Goal: Navigation & Orientation: Find specific page/section

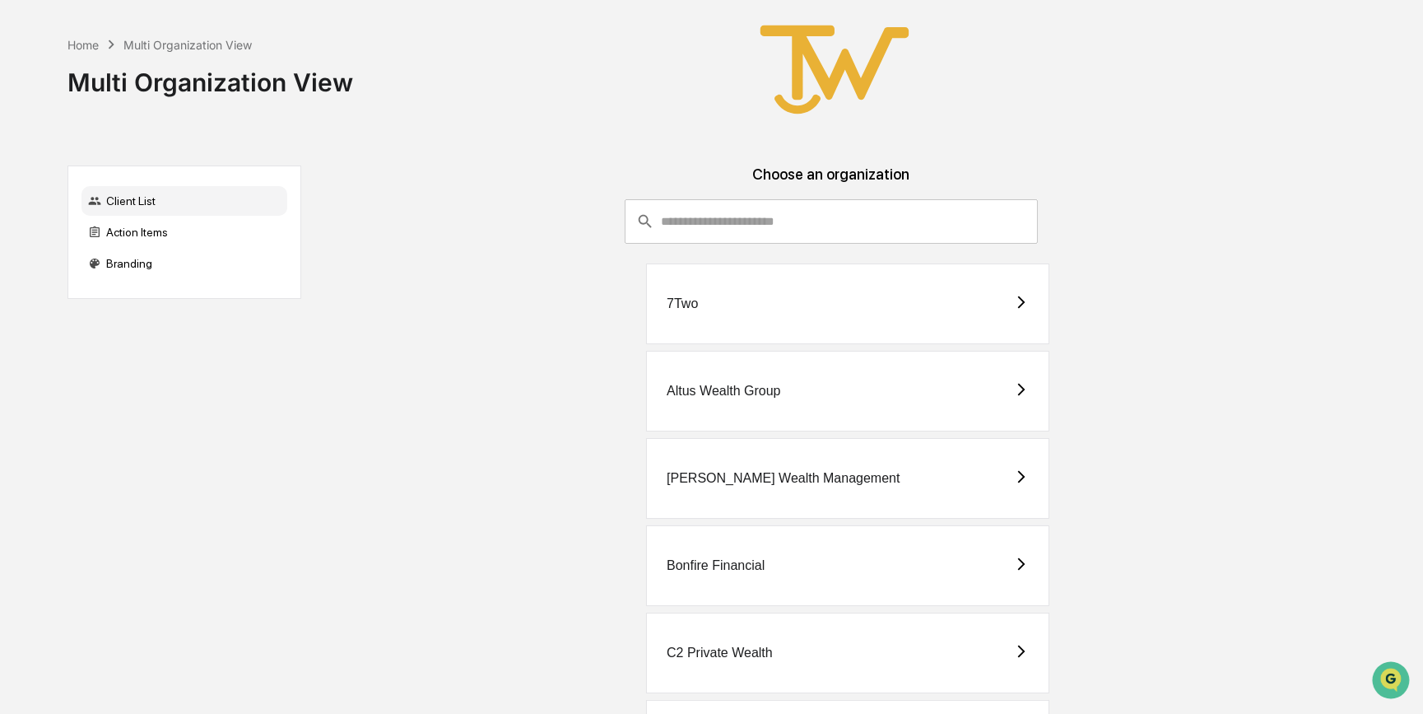
click at [728, 469] on div "[PERSON_NAME] Wealth Management" at bounding box center [847, 478] width 403 height 81
click at [761, 468] on div "[PERSON_NAME] Wealth Management" at bounding box center [847, 478] width 403 height 81
click at [887, 478] on div "[PERSON_NAME] Wealth Management" at bounding box center [847, 478] width 403 height 81
click at [827, 469] on div "[PERSON_NAME] Wealth Management" at bounding box center [847, 478] width 403 height 81
click at [738, 466] on div "[PERSON_NAME] Wealth Management" at bounding box center [847, 478] width 403 height 81
